Goal: Find specific page/section: Find specific page/section

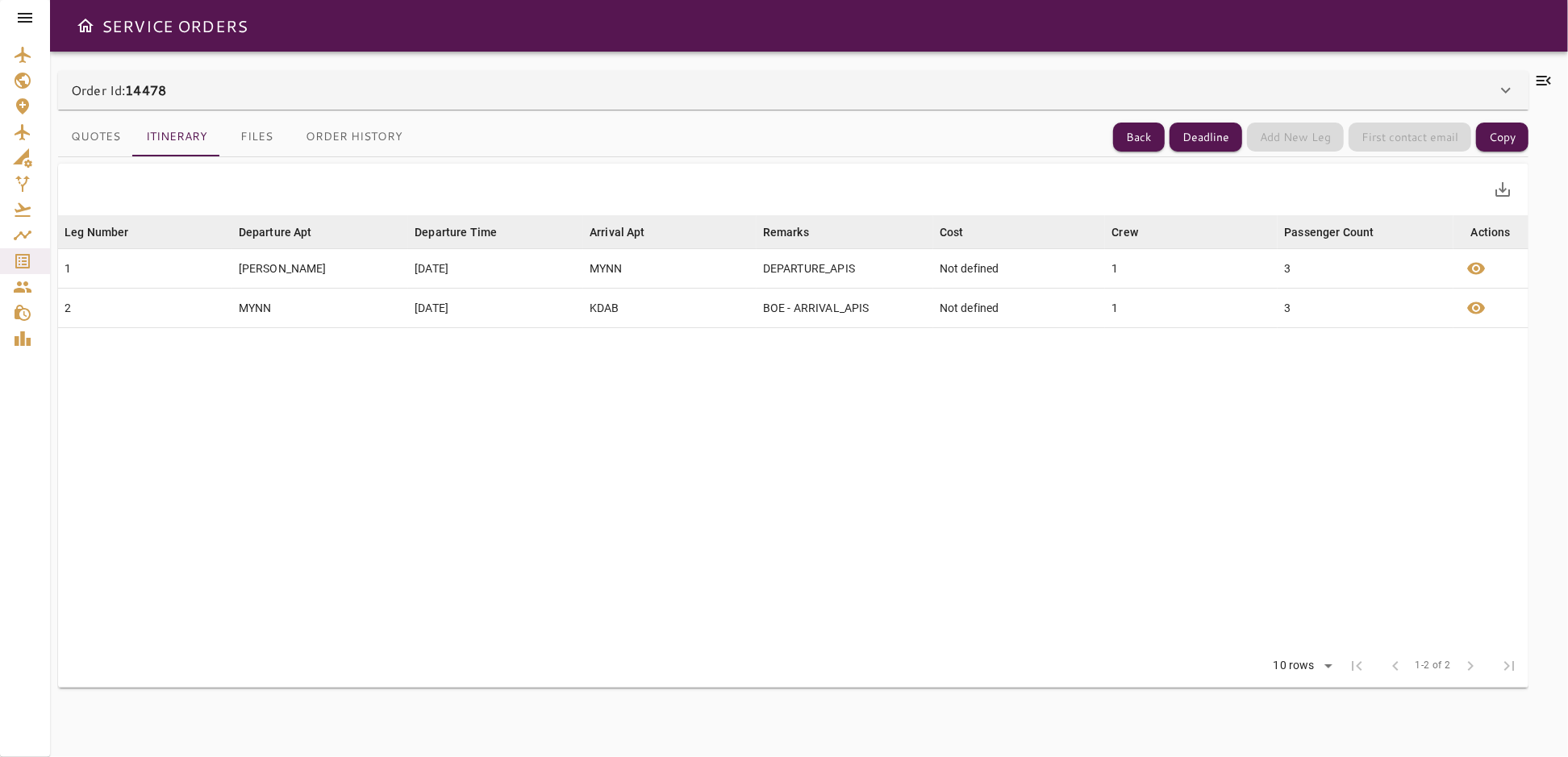
click at [254, 139] on button "Files" at bounding box center [257, 137] width 73 height 39
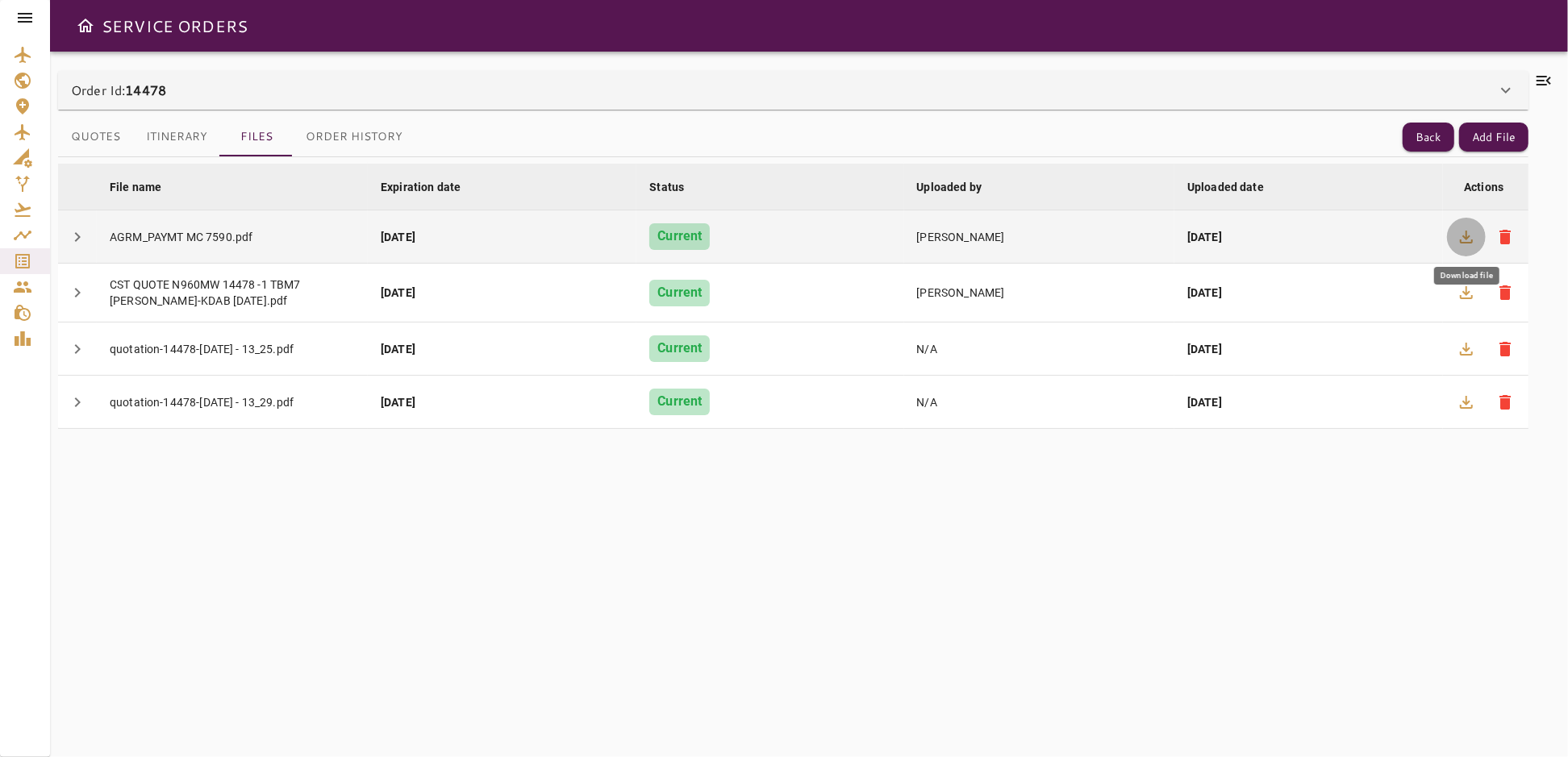
click at [1468, 233] on icon "button" at bounding box center [1465, 236] width 19 height 19
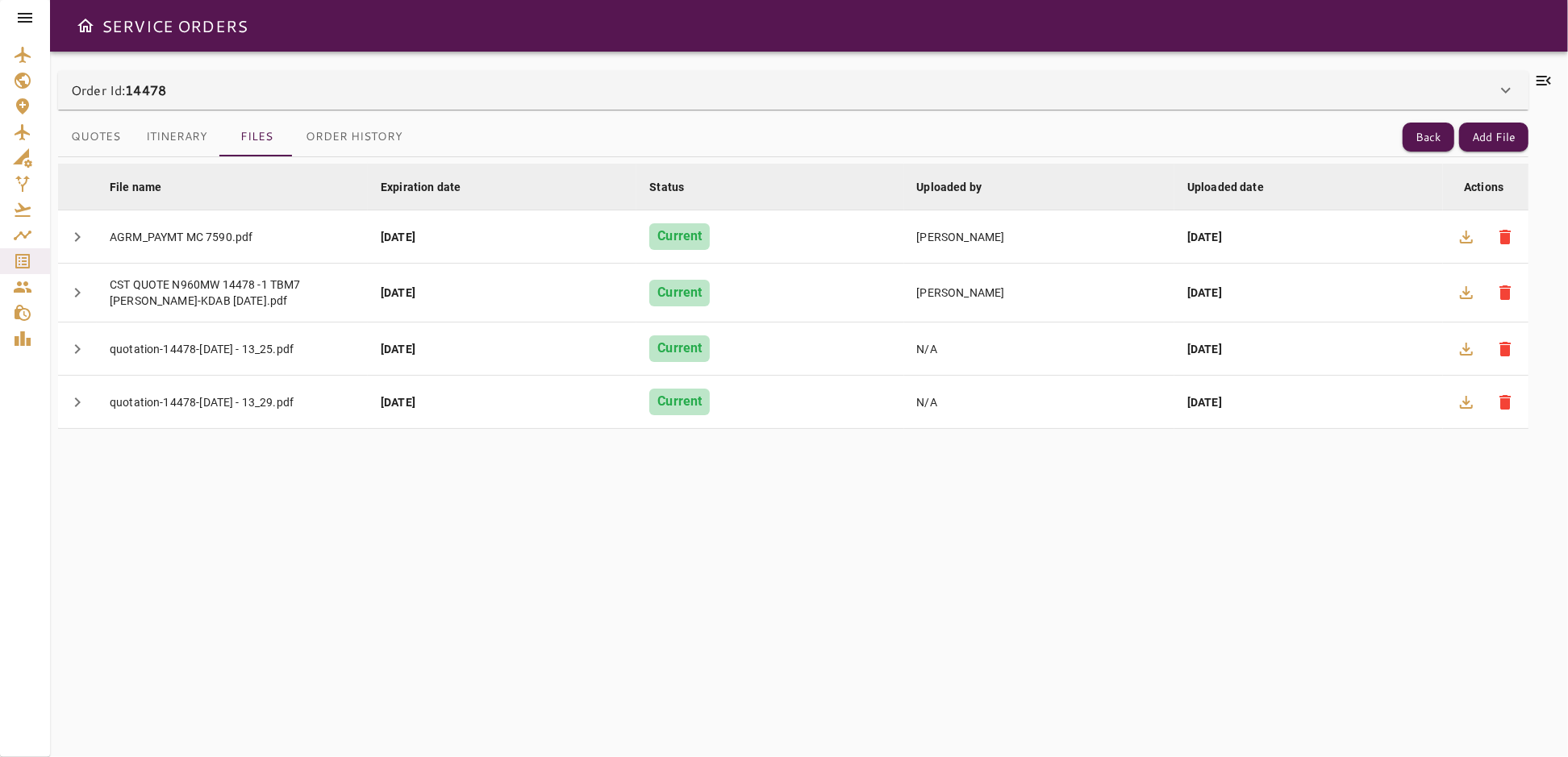
click at [27, 19] on icon at bounding box center [24, 17] width 19 height 19
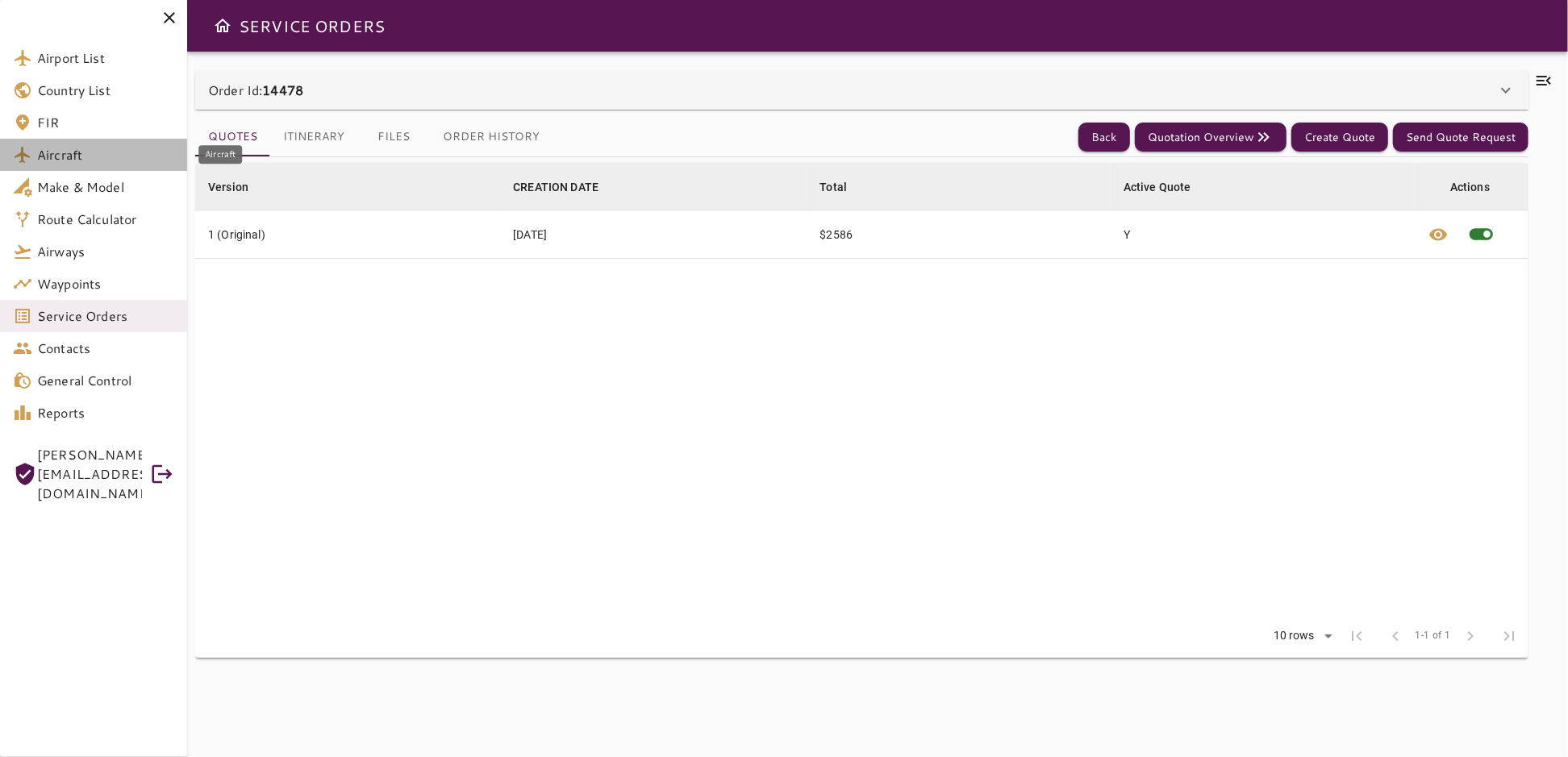
click at [74, 157] on span "Aircraft" at bounding box center [105, 154] width 137 height 19
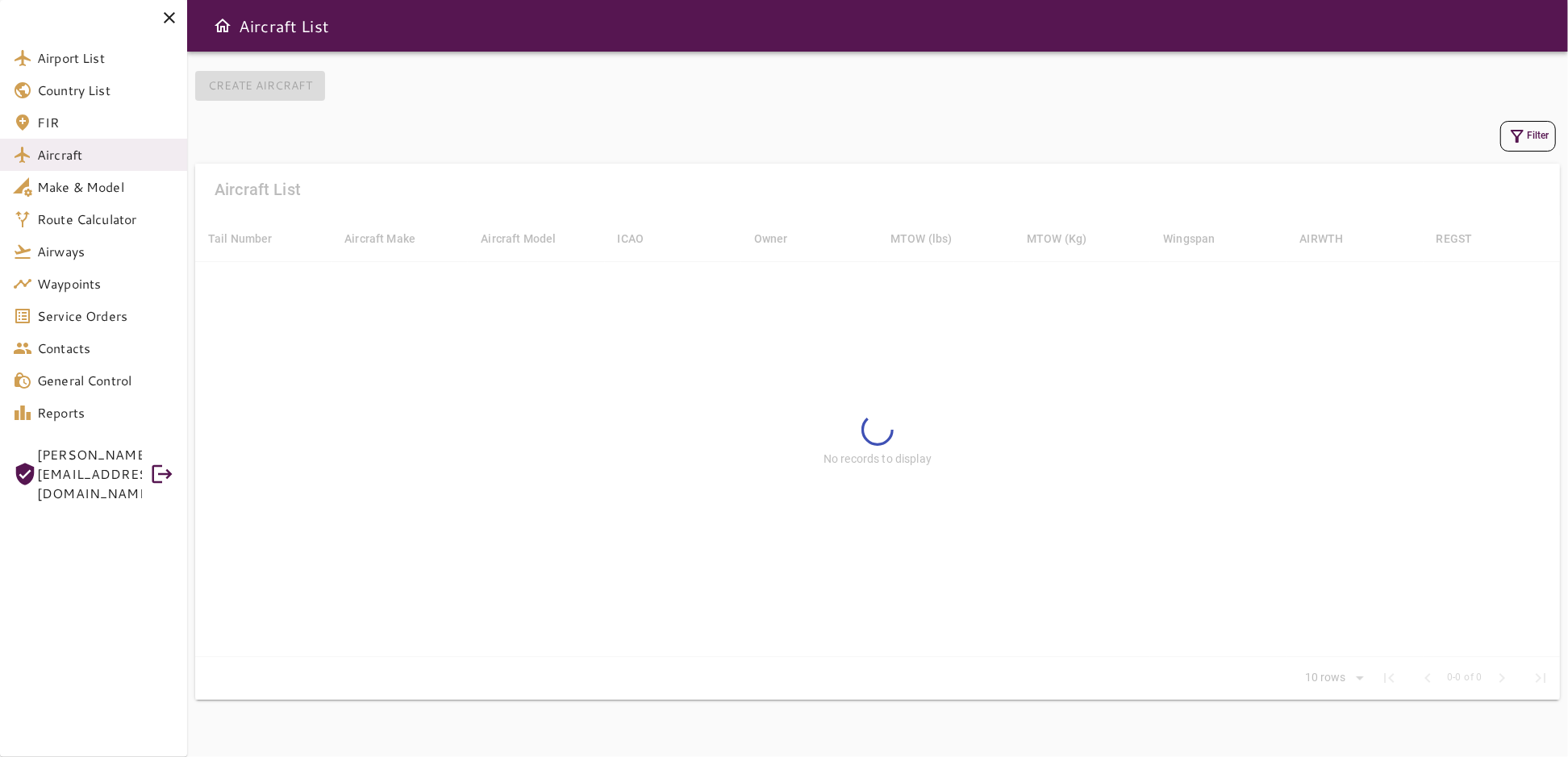
click at [1527, 134] on button "Filter" at bounding box center [1527, 136] width 56 height 31
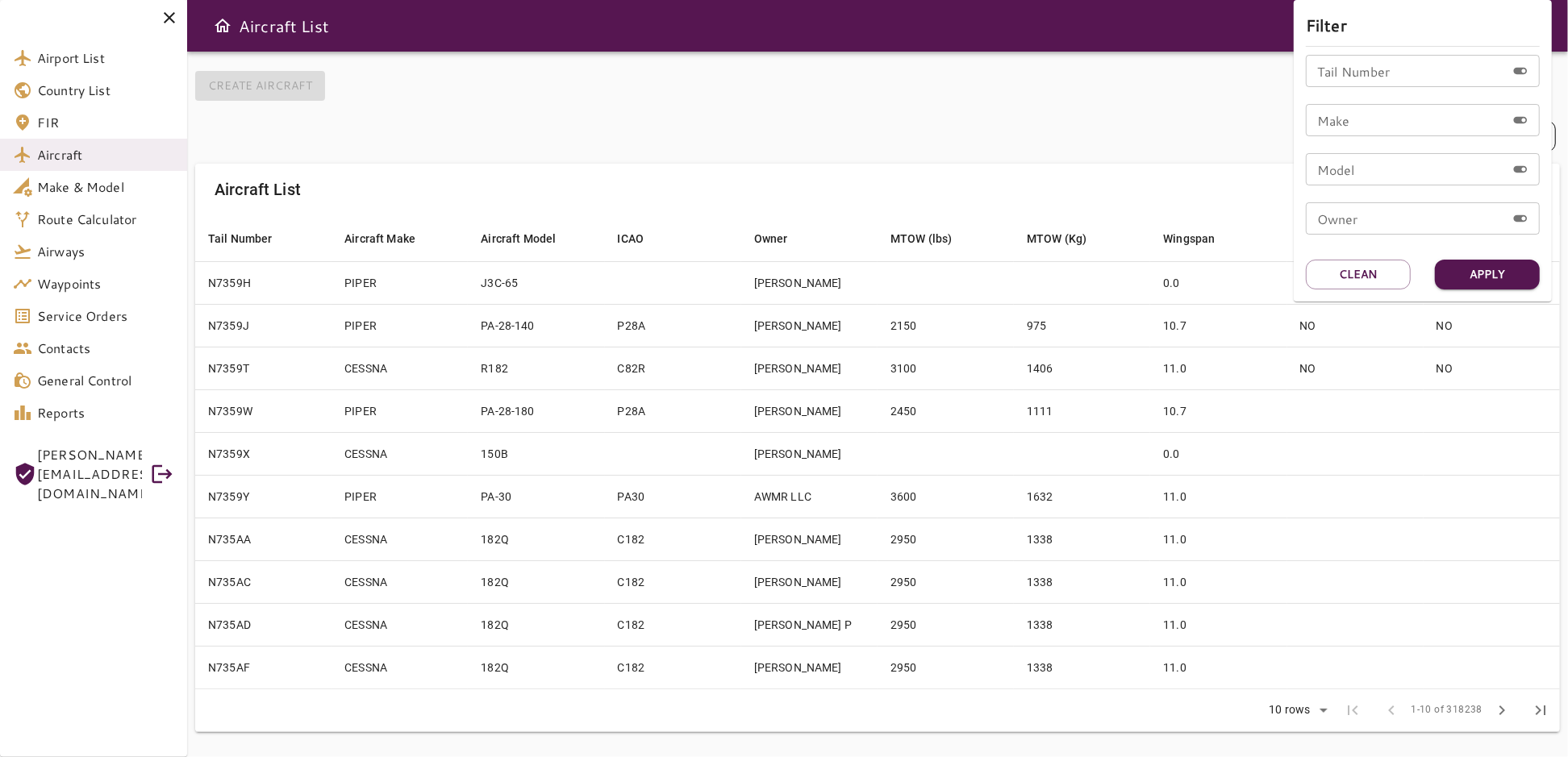
click at [1347, 78] on input "Tail Number" at bounding box center [1405, 70] width 200 height 32
type input "******"
click at [1474, 282] on button "Apply" at bounding box center [1487, 274] width 104 height 30
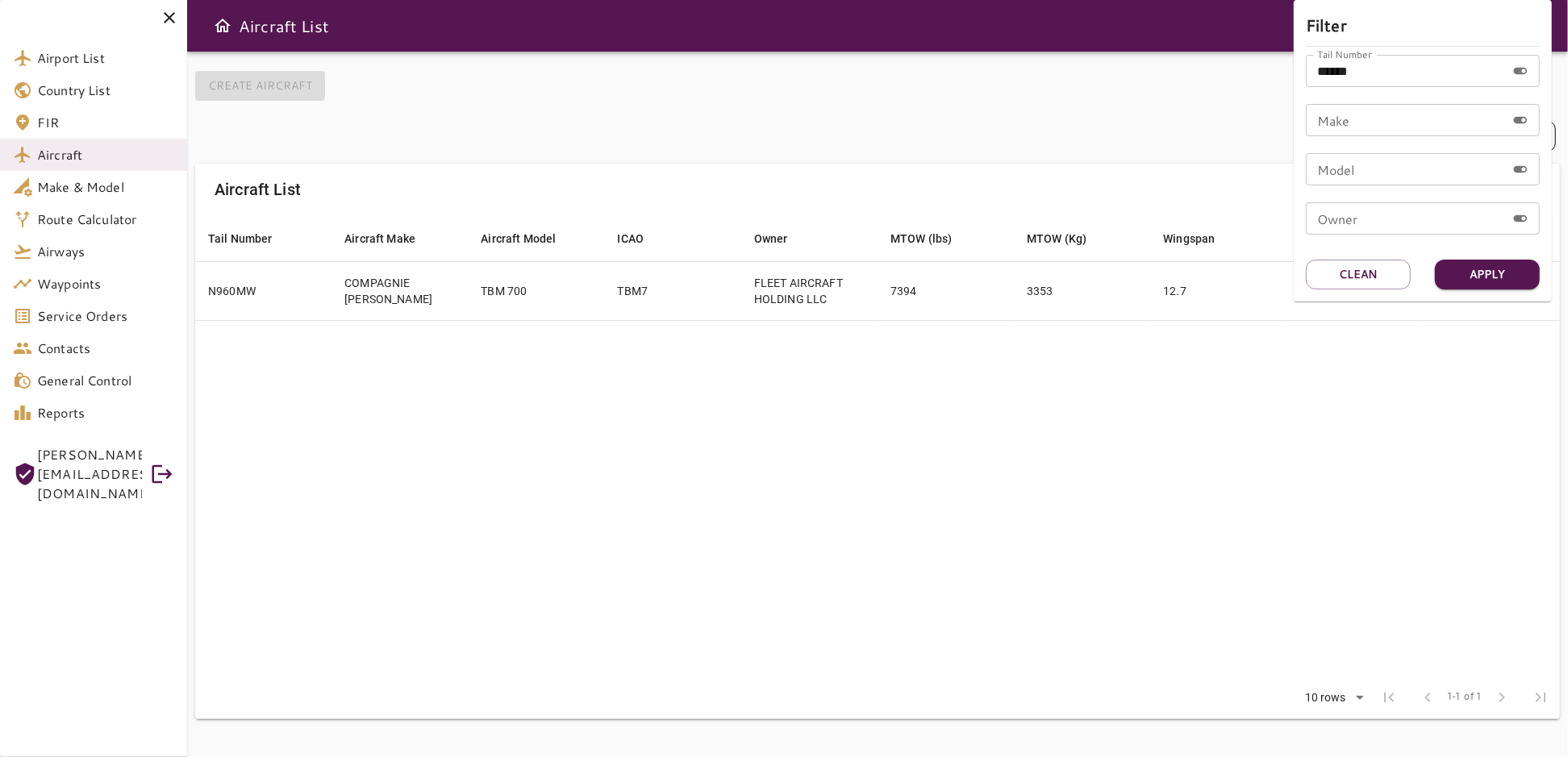
click at [960, 109] on div at bounding box center [784, 378] width 1568 height 757
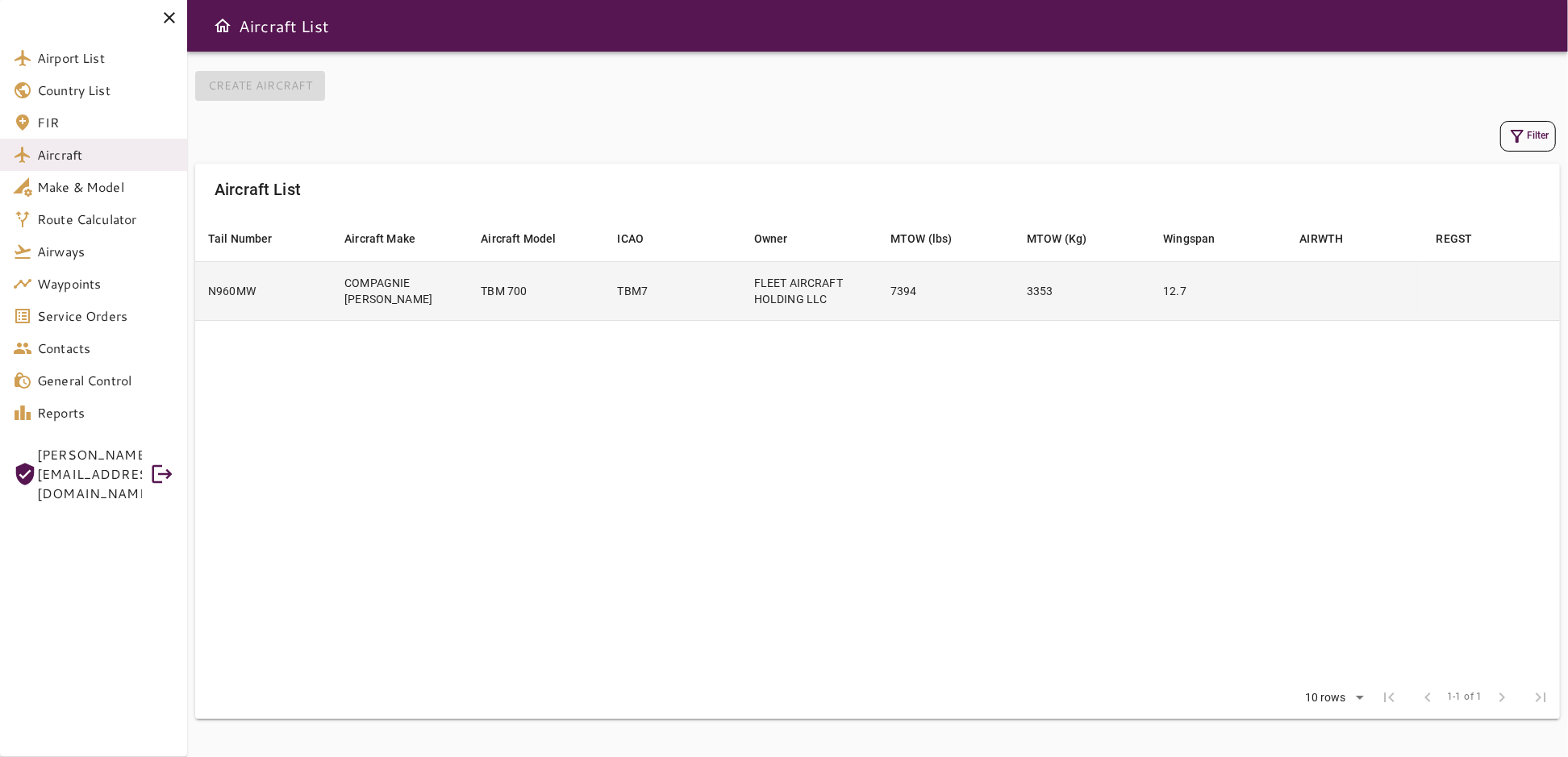
click at [1292, 291] on td at bounding box center [1355, 290] width 136 height 59
